Goal: Task Accomplishment & Management: Use online tool/utility

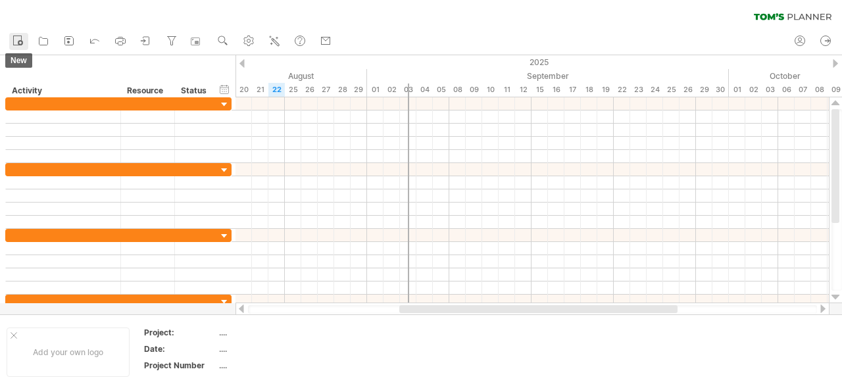
click at [24, 40] on icon at bounding box center [17, 40] width 13 height 13
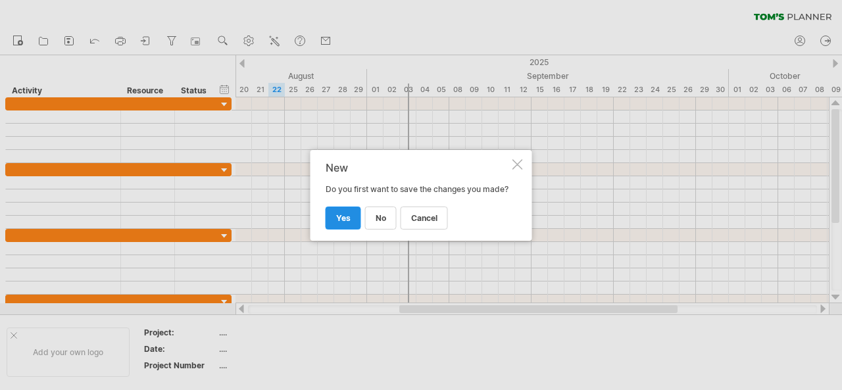
click at [345, 223] on span "yes" at bounding box center [343, 218] width 14 height 10
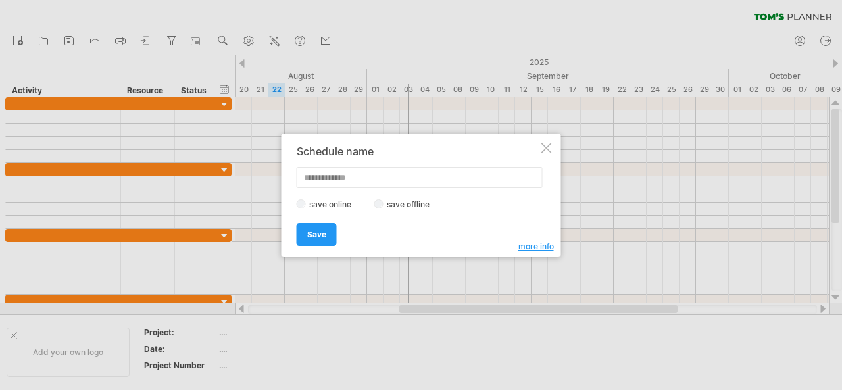
click at [548, 149] on div at bounding box center [546, 148] width 11 height 11
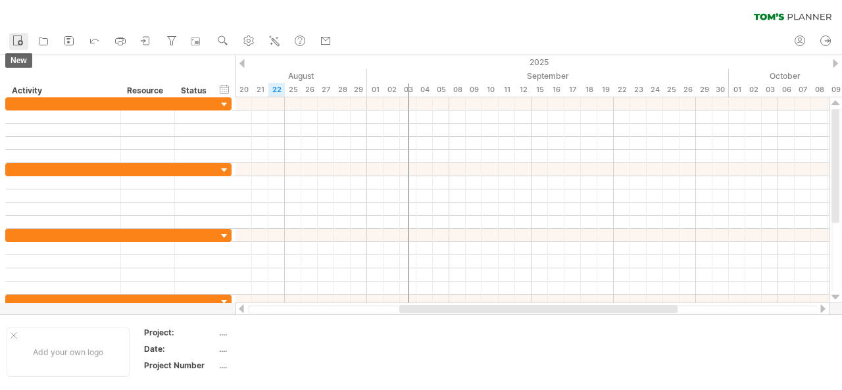
click at [23, 41] on icon at bounding box center [17, 40] width 13 height 13
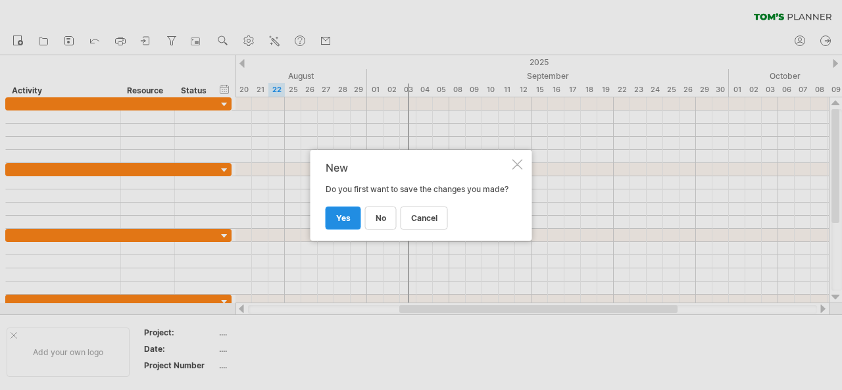
click at [348, 223] on span "yes" at bounding box center [343, 218] width 14 height 10
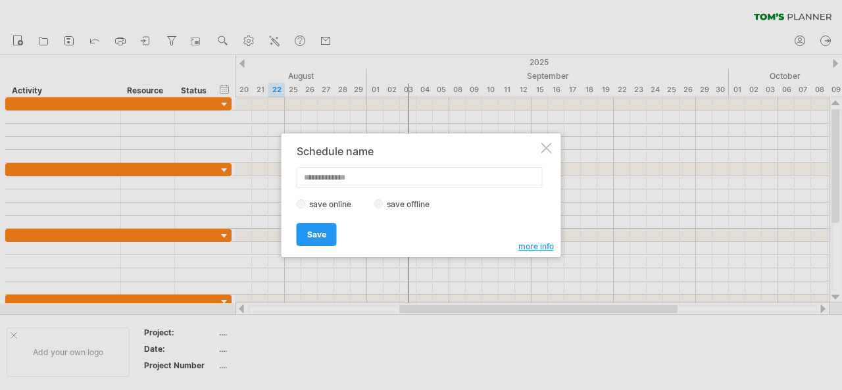
click at [543, 152] on div at bounding box center [546, 148] width 11 height 11
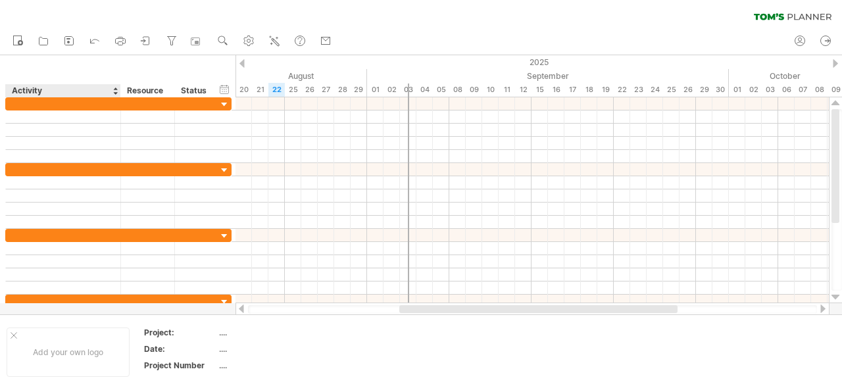
click at [49, 89] on div "Activity" at bounding box center [62, 90] width 101 height 13
type input "*"
type input "**********"
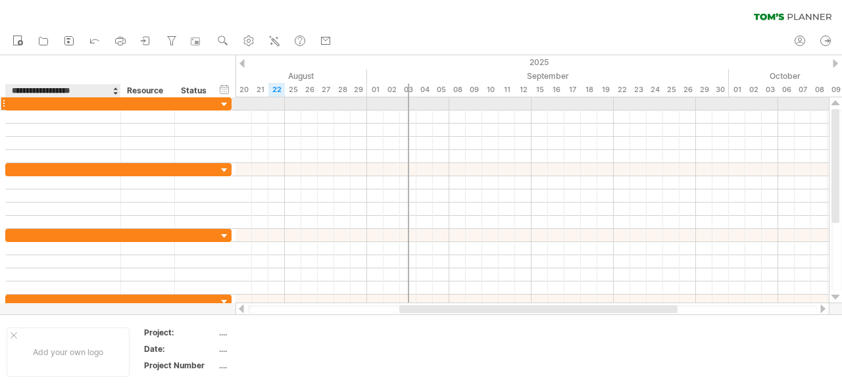
click at [96, 103] on div at bounding box center [62, 103] width 101 height 12
type input "**********"
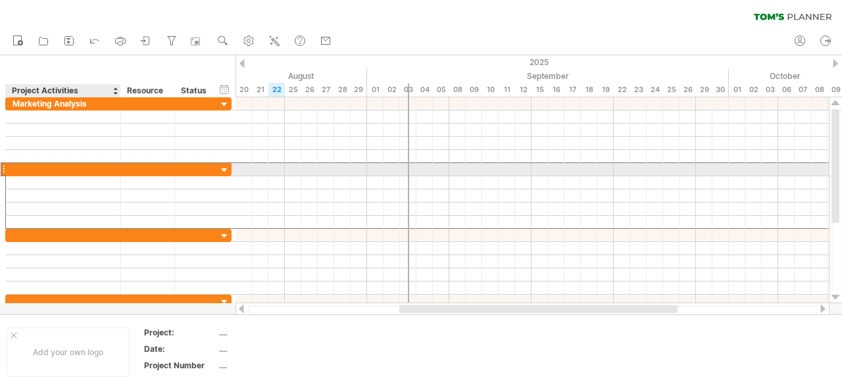
click at [75, 166] on div at bounding box center [62, 169] width 101 height 12
type input "*"
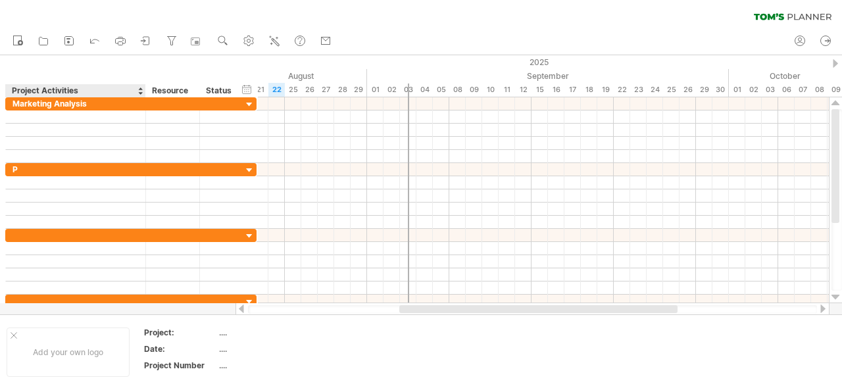
drag, startPoint x: 118, startPoint y: 90, endPoint x: 143, endPoint y: 87, distance: 25.1
click at [143, 87] on div at bounding box center [145, 90] width 5 height 13
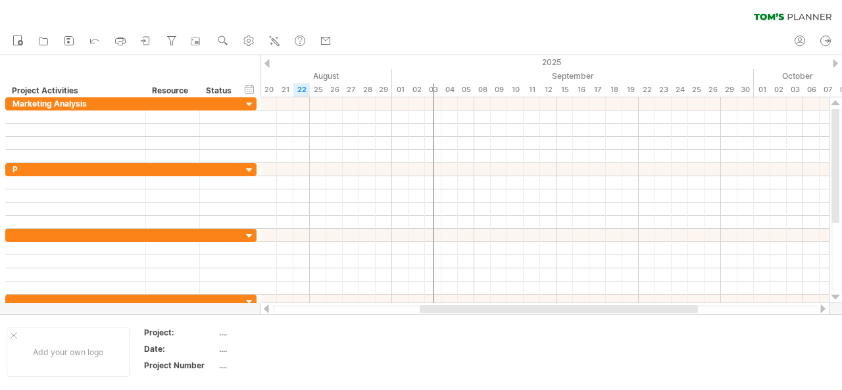
click at [123, 89] on div "Project Activities" at bounding box center [75, 90] width 126 height 13
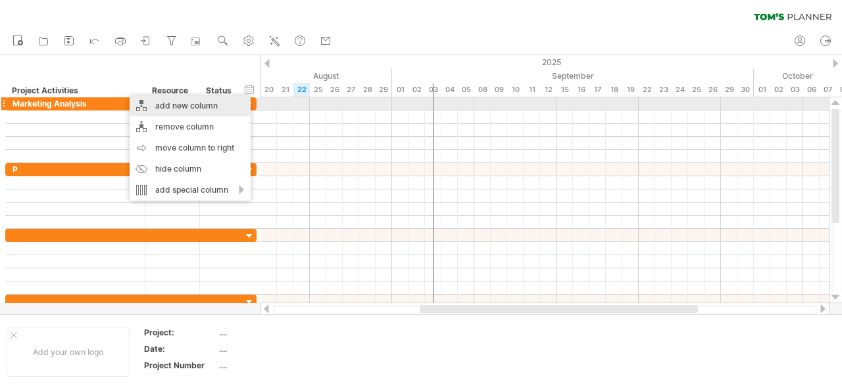
click at [197, 103] on div "add new column" at bounding box center [190, 105] width 121 height 21
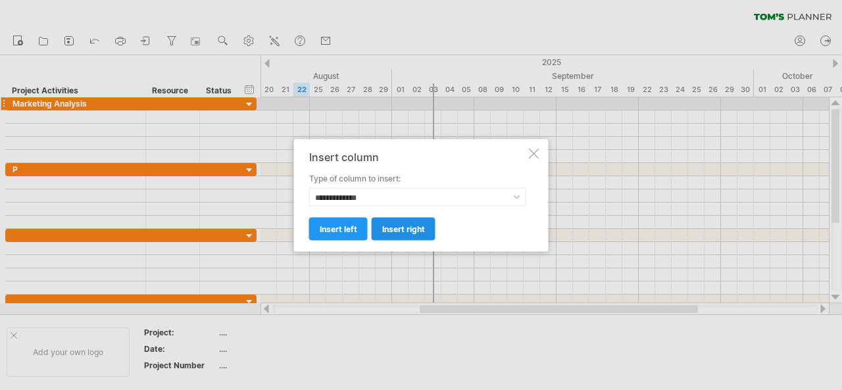
click at [389, 226] on span "insert right" at bounding box center [403, 229] width 43 height 10
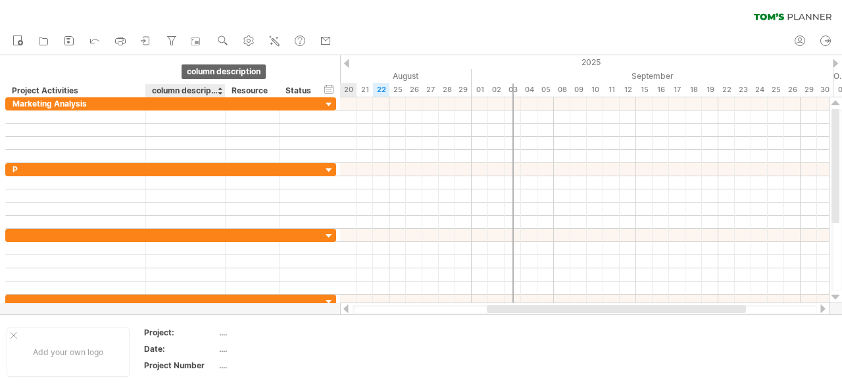
click at [184, 86] on div "column description" at bounding box center [185, 90] width 66 height 13
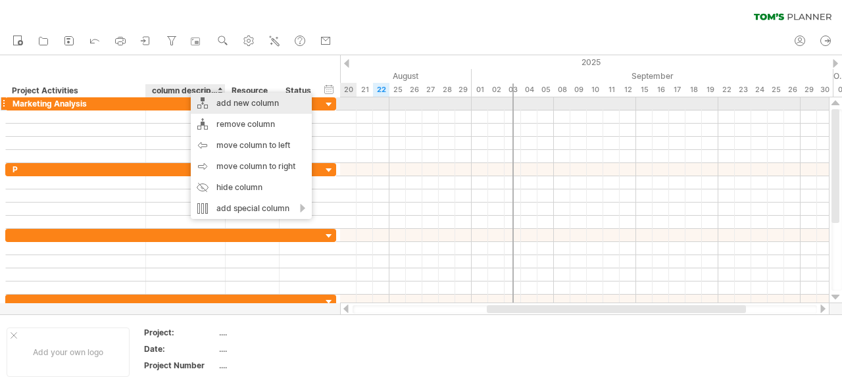
click at [245, 103] on div "add new column" at bounding box center [251, 103] width 121 height 21
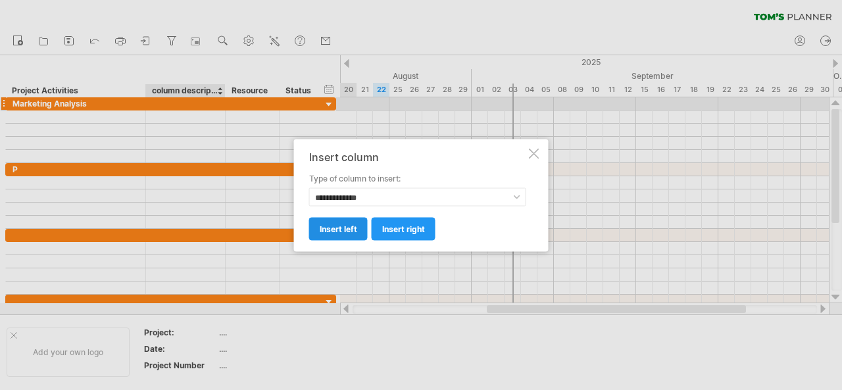
click at [349, 231] on span "insert left" at bounding box center [338, 229] width 37 height 10
